Goal: Transaction & Acquisition: Purchase product/service

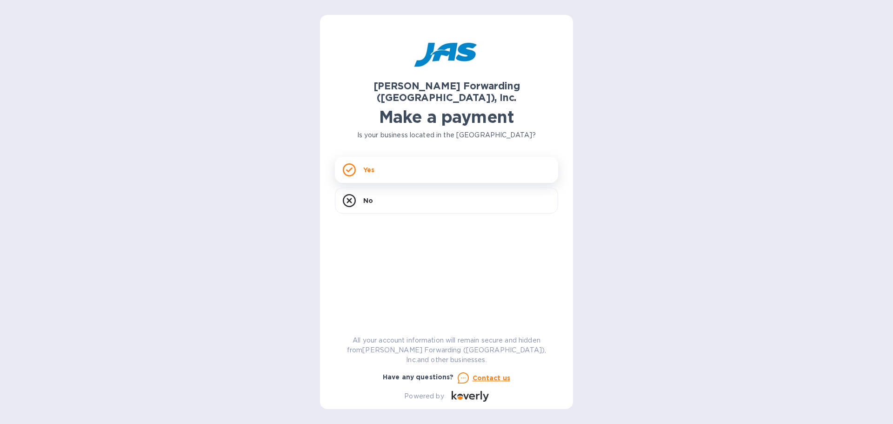
click at [435, 157] on div "Yes" at bounding box center [446, 170] width 223 height 26
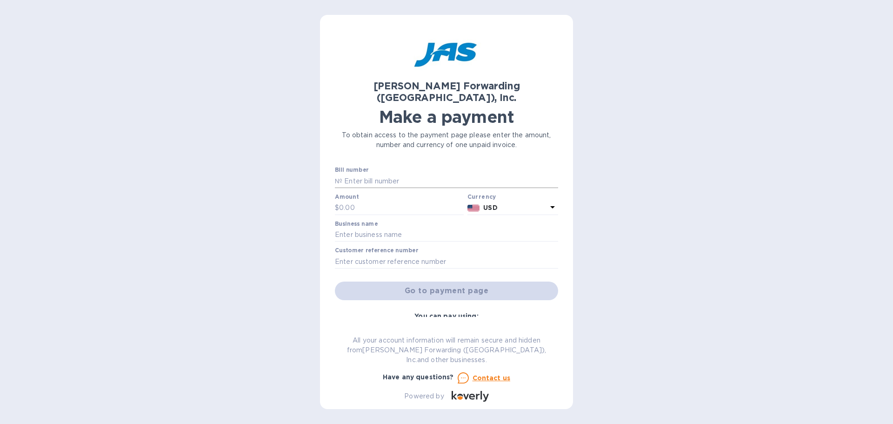
click at [382, 174] on input "text" at bounding box center [450, 181] width 216 height 14
type input "DAL503350243"
click at [350, 201] on input "text" at bounding box center [401, 208] width 125 height 14
type input "2,782.17"
click at [390, 228] on input "text" at bounding box center [446, 235] width 223 height 14
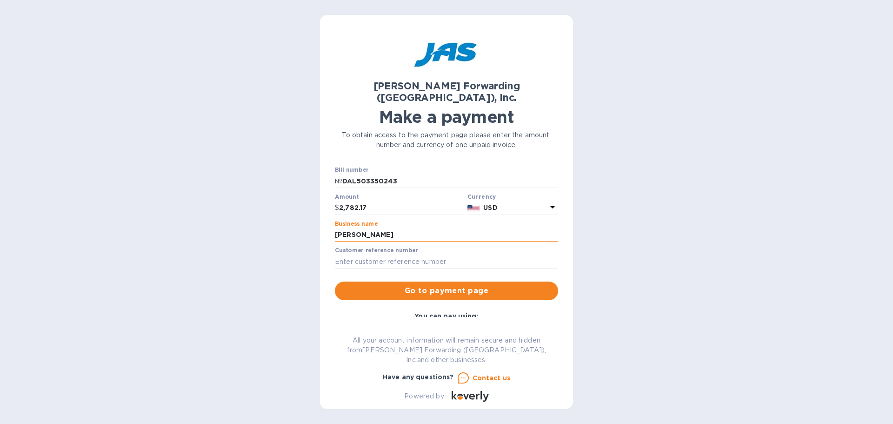
click at [417, 228] on input "[PERSON_NAME]" at bounding box center [446, 235] width 223 height 14
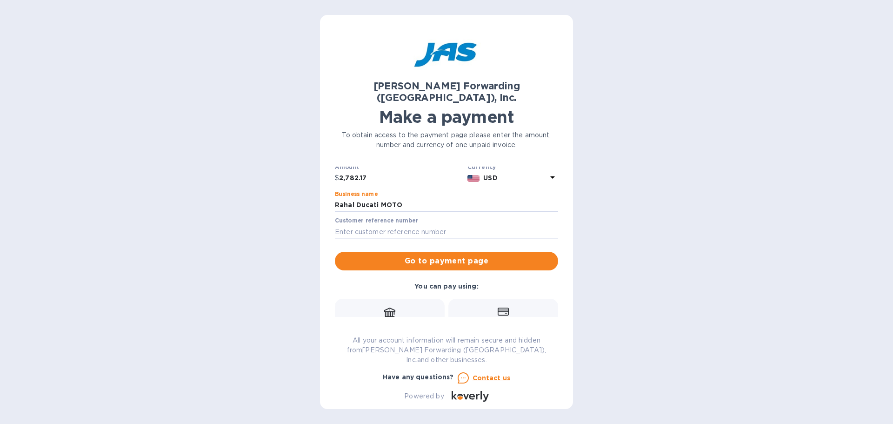
scroll to position [47, 0]
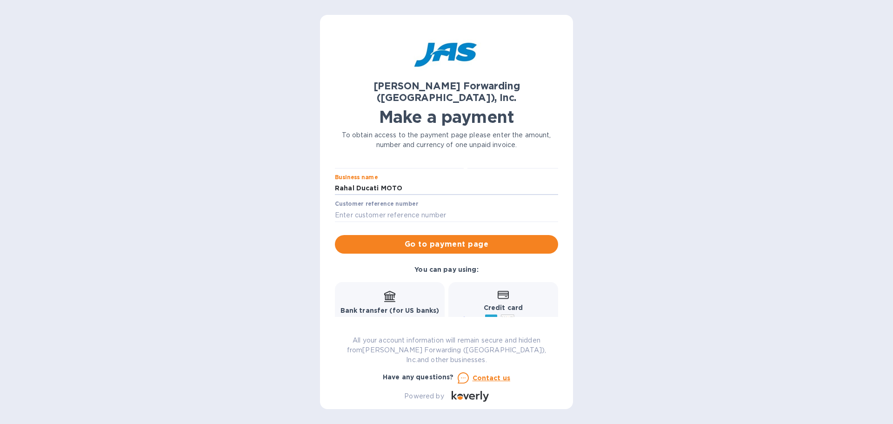
type input "Rahal Ducati MOTO"
click at [372, 208] on input "text" at bounding box center [446, 215] width 223 height 14
type input "RAHDUCZZL"
click at [443, 239] on span "Go to payment page" at bounding box center [446, 244] width 208 height 11
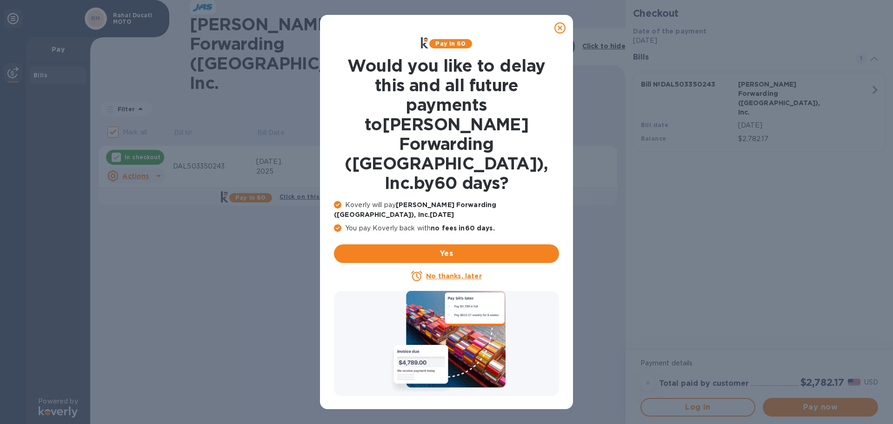
click at [564, 29] on icon at bounding box center [559, 27] width 11 height 11
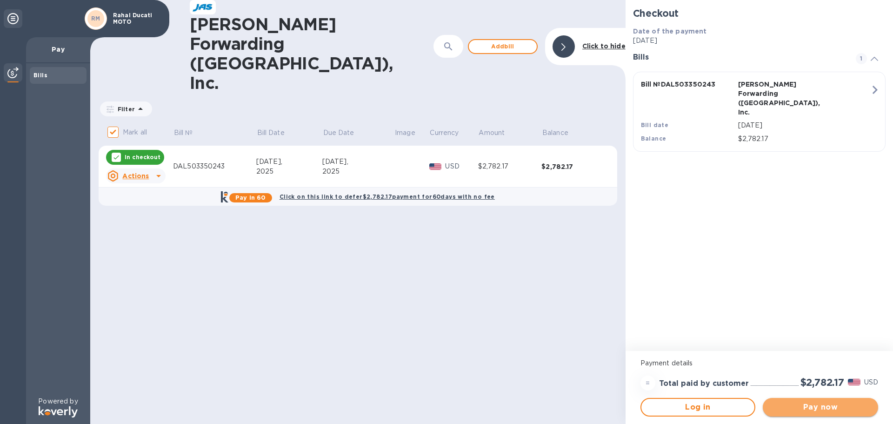
click at [830, 411] on span "Pay now" at bounding box center [820, 406] width 100 height 11
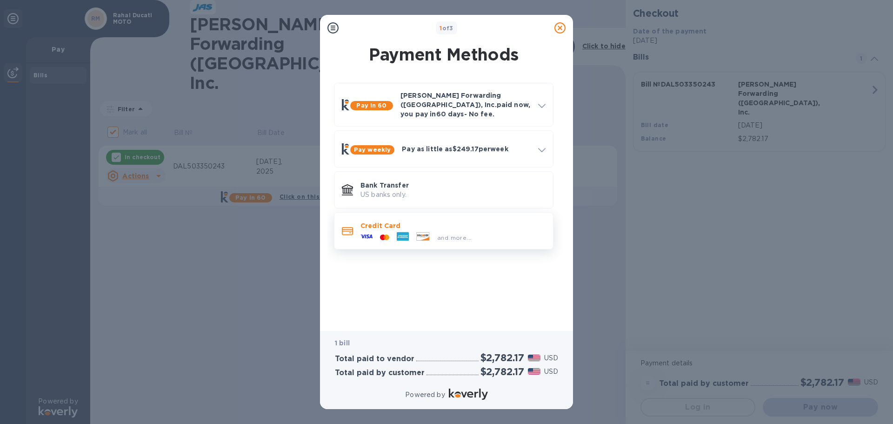
click at [427, 230] on div "and more..." at bounding box center [416, 237] width 118 height 14
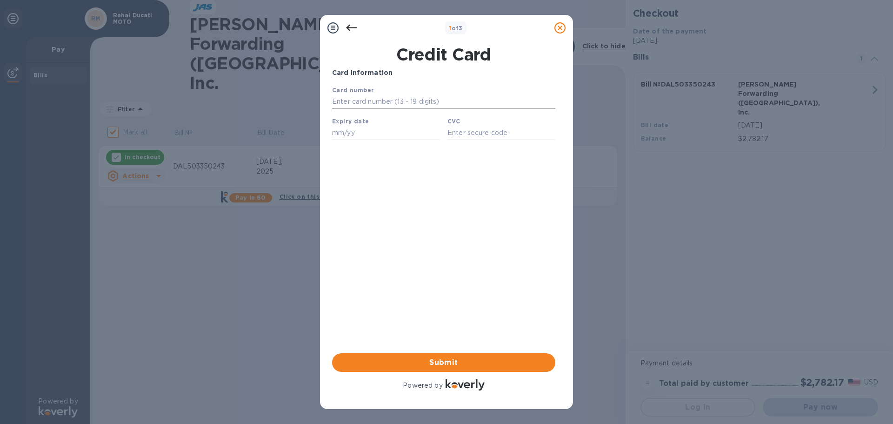
click at [402, 100] on input "text" at bounding box center [443, 102] width 223 height 14
type input "[CREDIT_CARD_NUMBER]"
type input "06/27"
type input "300"
click at [457, 360] on span "Submit" at bounding box center [444, 362] width 208 height 11
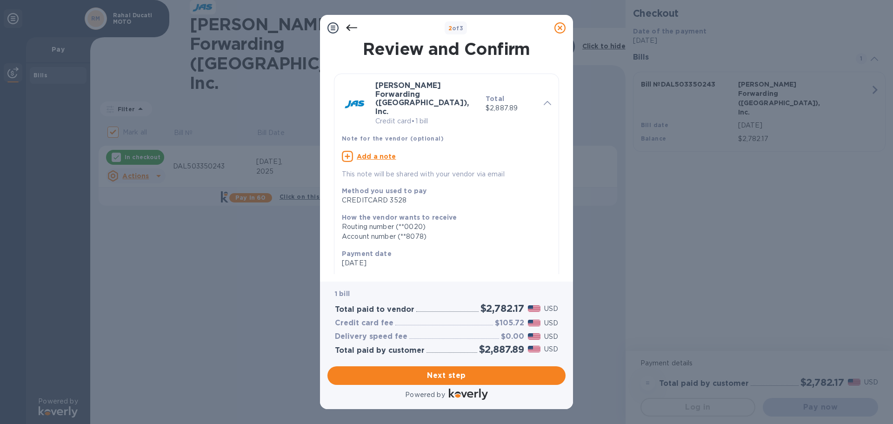
scroll to position [93, 0]
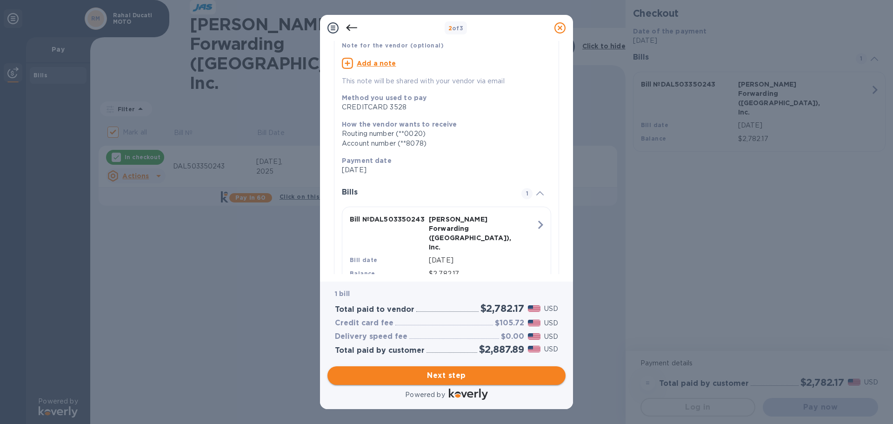
click at [446, 381] on button "Next step" at bounding box center [446, 375] width 238 height 19
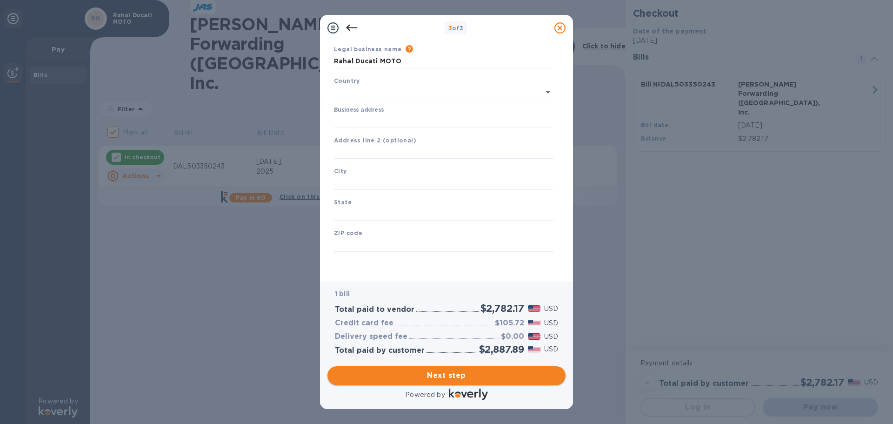
type input "[GEOGRAPHIC_DATA]"
click at [406, 123] on input "Business address" at bounding box center [444, 121] width 220 height 14
type input "[STREET_ADDRESS]"
click at [380, 184] on input "text" at bounding box center [444, 183] width 220 height 14
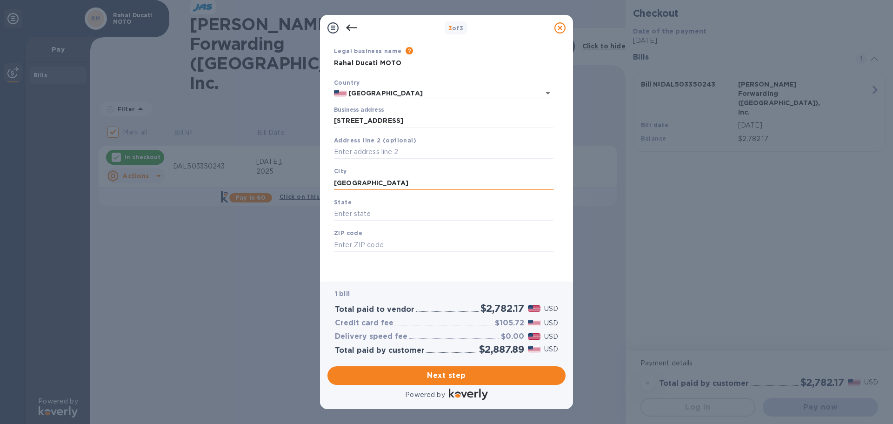
type input "[GEOGRAPHIC_DATA]"
type input "[US_STATE]"
type input "46077"
click at [460, 380] on span "Next step" at bounding box center [446, 375] width 223 height 11
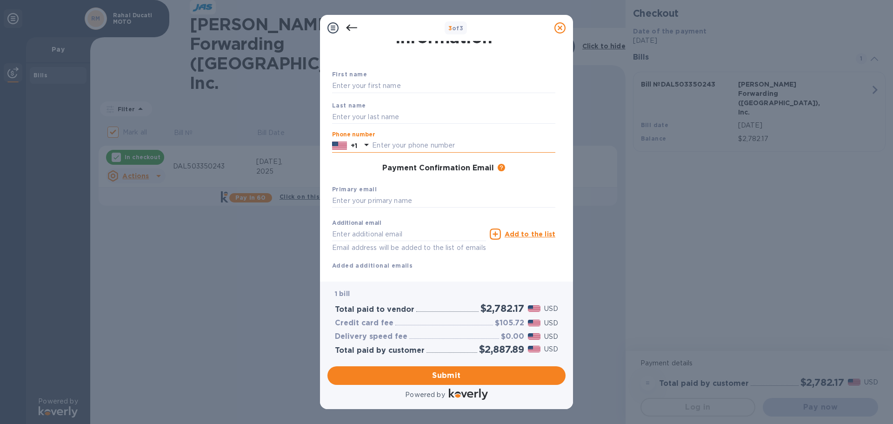
click at [391, 145] on input "text" at bounding box center [463, 146] width 183 height 14
type input "9143914255"
type input "[PERSON_NAME]"
type input "[EMAIL_ADDRESS][DOMAIN_NAME]"
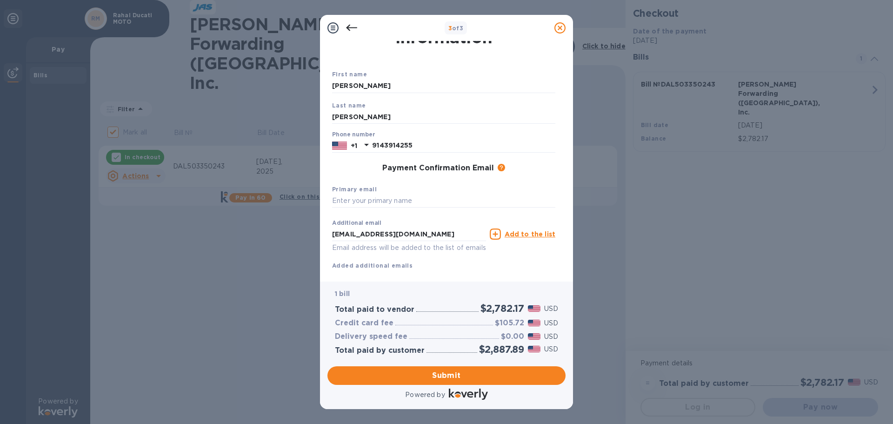
click at [526, 272] on div "Additional email [EMAIL_ADDRESS][DOMAIN_NAME] Email address will be added to th…" at bounding box center [443, 242] width 231 height 63
click at [365, 198] on input "text" at bounding box center [443, 201] width 223 height 14
type input "RA"
drag, startPoint x: 460, startPoint y: 235, endPoint x: 328, endPoint y: 236, distance: 132.6
click at [328, 236] on div "Payment Contact Information First name [PERSON_NAME] name [PERSON_NAME] Phone n…" at bounding box center [446, 157] width 238 height 233
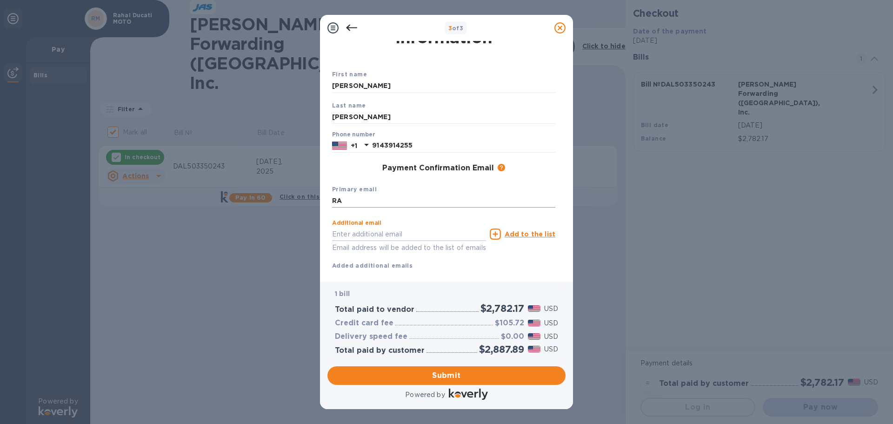
click at [363, 203] on input "RA" at bounding box center [443, 201] width 223 height 14
type input "[EMAIL_ADDRESS][DOMAIN_NAME]"
click at [497, 273] on div "Additional email Email address will be added to the list of emails Add to the l…" at bounding box center [443, 242] width 231 height 63
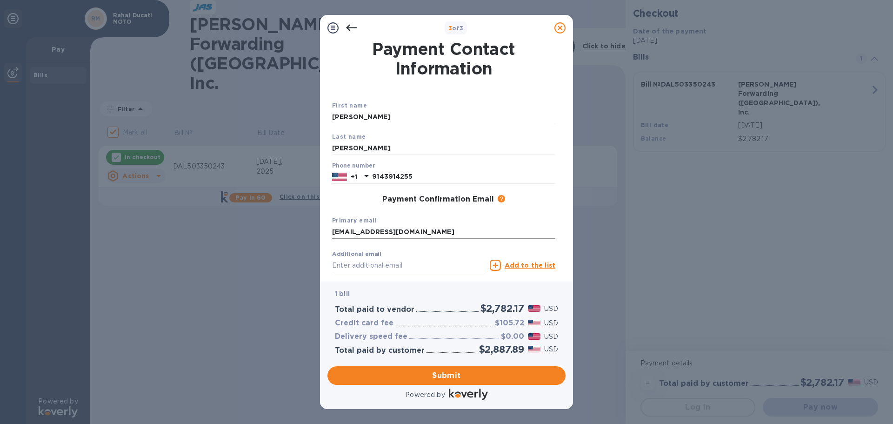
scroll to position [53, 0]
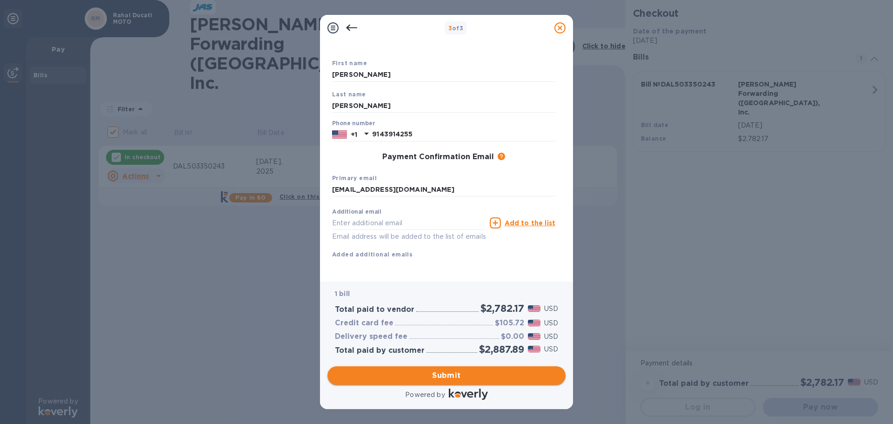
click at [490, 372] on span "Submit" at bounding box center [446, 375] width 223 height 11
click at [417, 65] on input "[PERSON_NAME]" at bounding box center [443, 64] width 223 height 14
click at [506, 92] on div "Last name [PERSON_NAME]" at bounding box center [443, 102] width 231 height 31
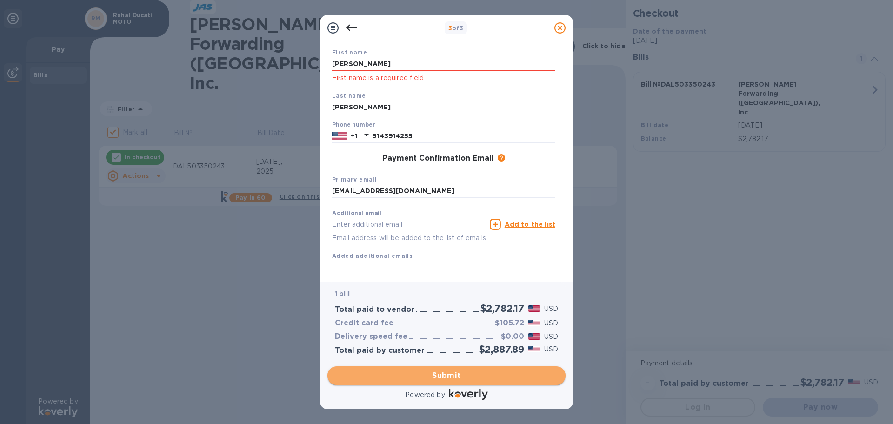
click at [487, 382] on button "Submit" at bounding box center [446, 375] width 238 height 19
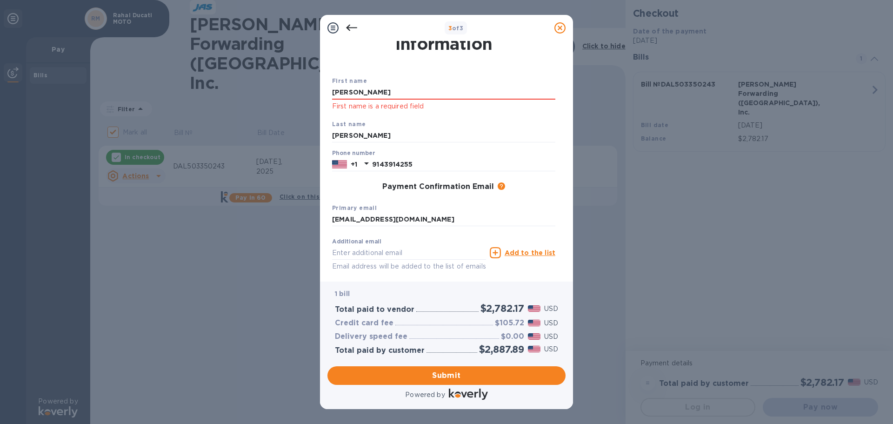
scroll to position [0, 0]
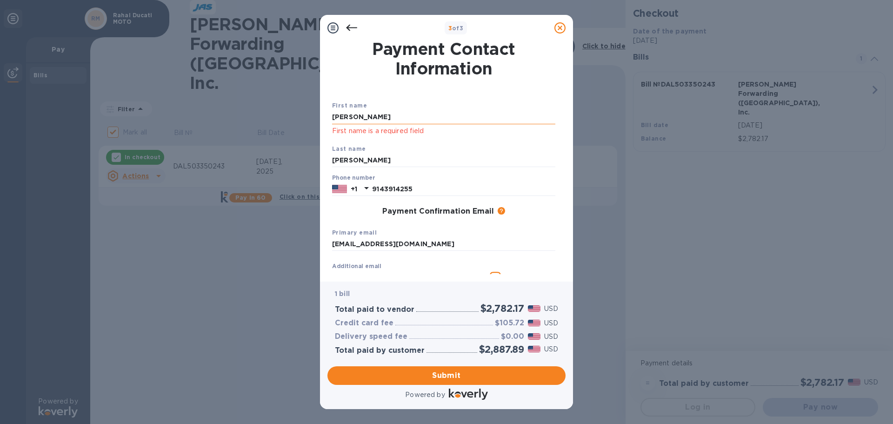
click at [363, 114] on input "[PERSON_NAME]" at bounding box center [443, 117] width 223 height 14
drag, startPoint x: 365, startPoint y: 118, endPoint x: 321, endPoint y: 119, distance: 43.7
click at [321, 119] on div "Payment Contact Information First name richIE First name is a required field La…" at bounding box center [446, 161] width 253 height 240
type input "[PERSON_NAME]"
click at [407, 139] on div "First name [PERSON_NAME] First name is a required field" at bounding box center [443, 118] width 231 height 43
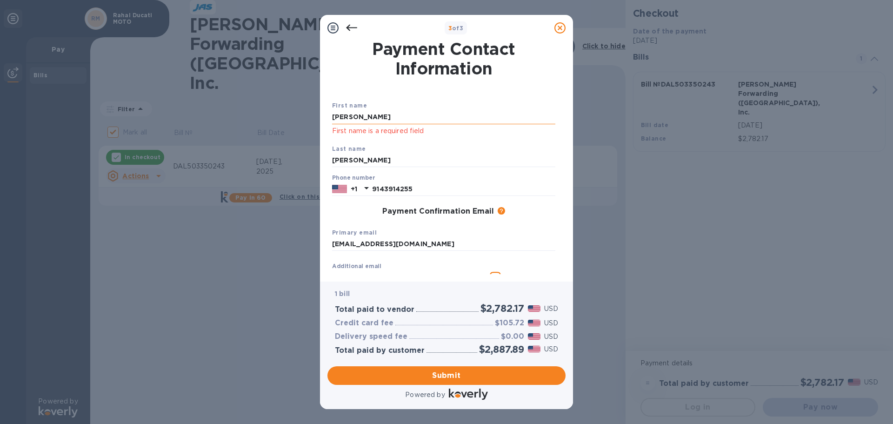
click at [465, 113] on input "[PERSON_NAME]" at bounding box center [443, 117] width 223 height 14
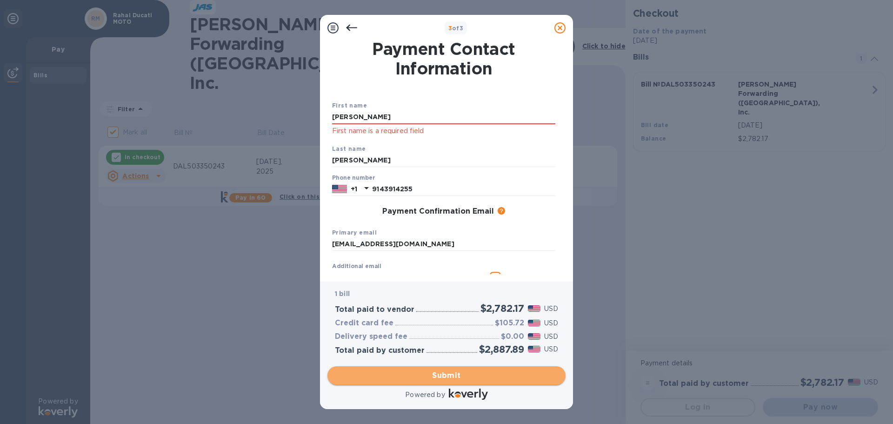
click at [450, 376] on span "Submit" at bounding box center [446, 375] width 223 height 11
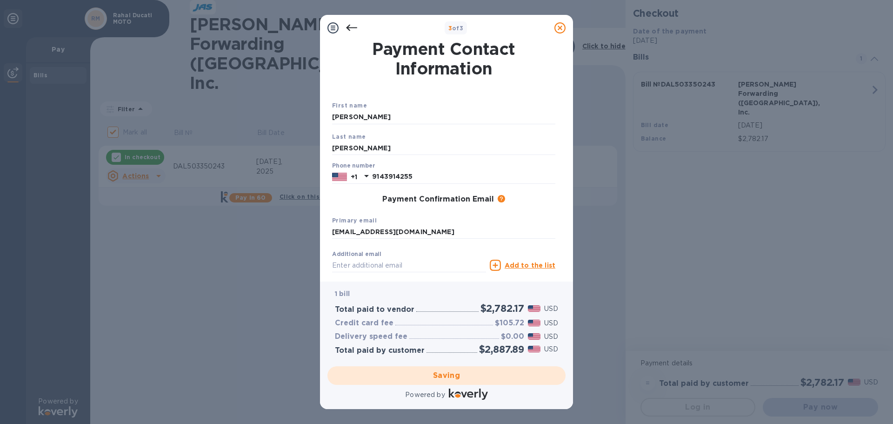
checkbox input "false"
